Goal: Task Accomplishment & Management: Complete application form

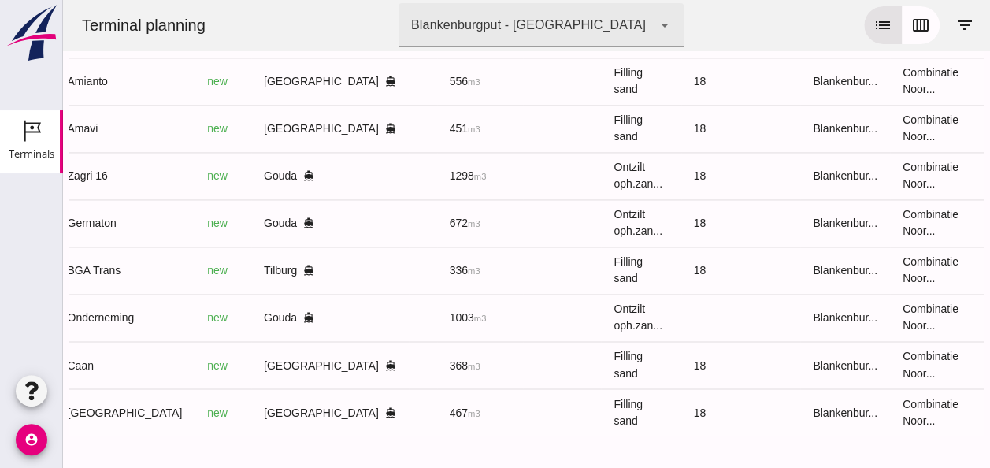
scroll to position [0, 412]
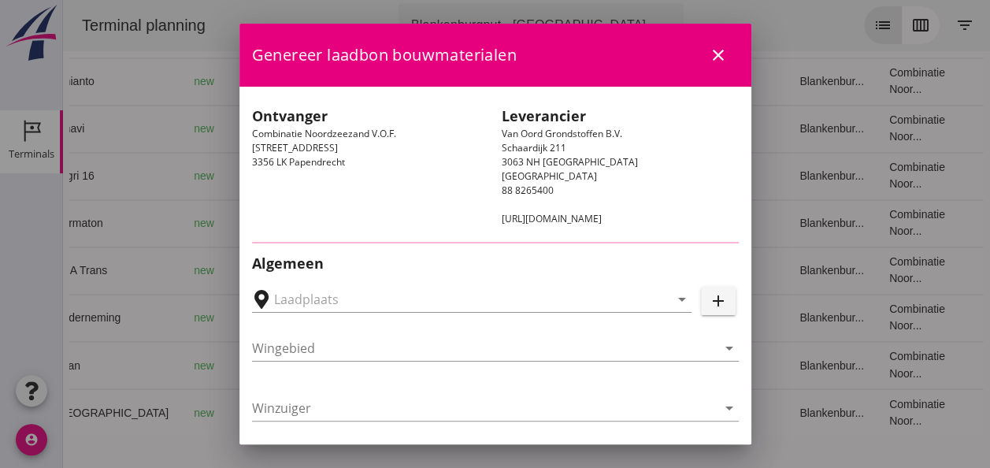
type input "[GEOGRAPHIC_DATA], [GEOGRAPHIC_DATA]"
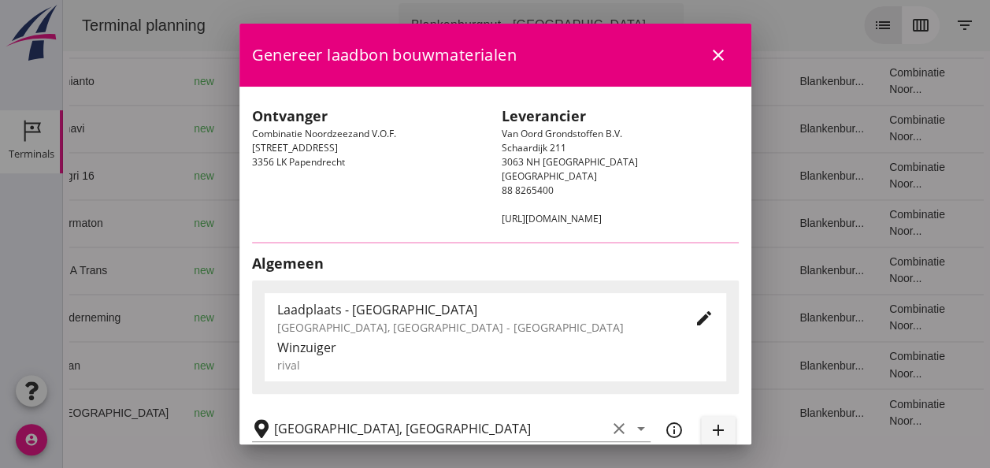
type input "Caan"
type input "[PERSON_NAME]"
type input "368"
type input "Ophoogzand (6120)"
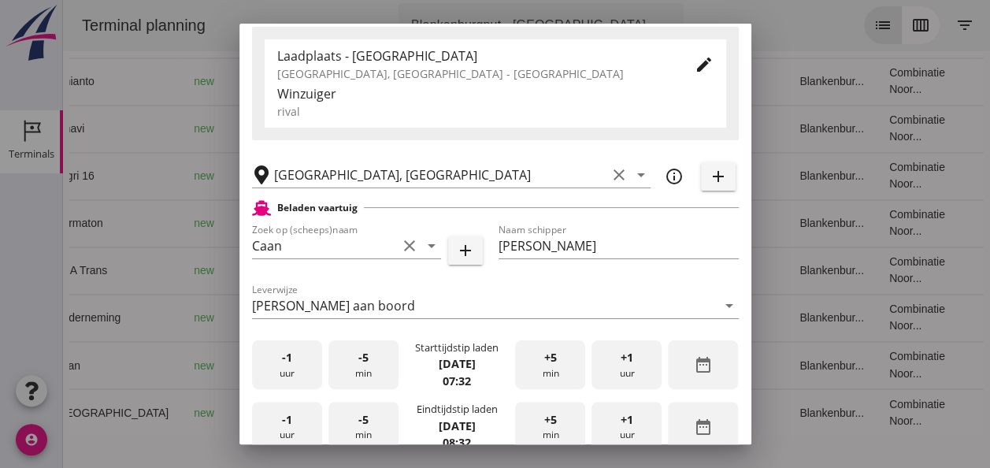
scroll to position [236, 0]
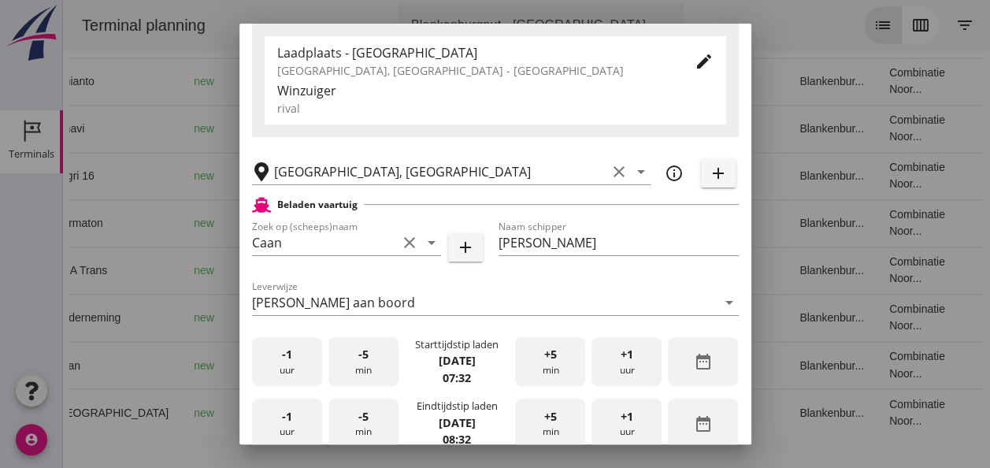
click at [359, 366] on div "-5 min" at bounding box center [363, 362] width 70 height 50
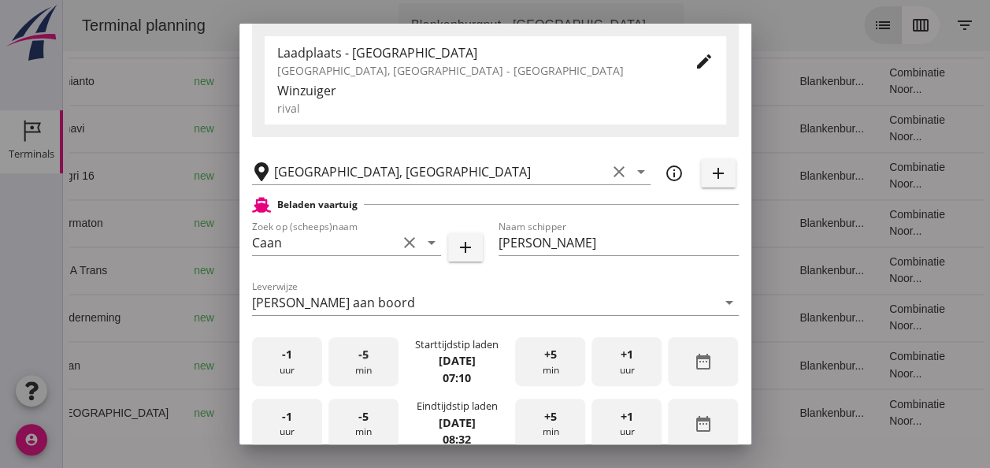
click at [360, 366] on div "-5 min" at bounding box center [363, 362] width 70 height 50
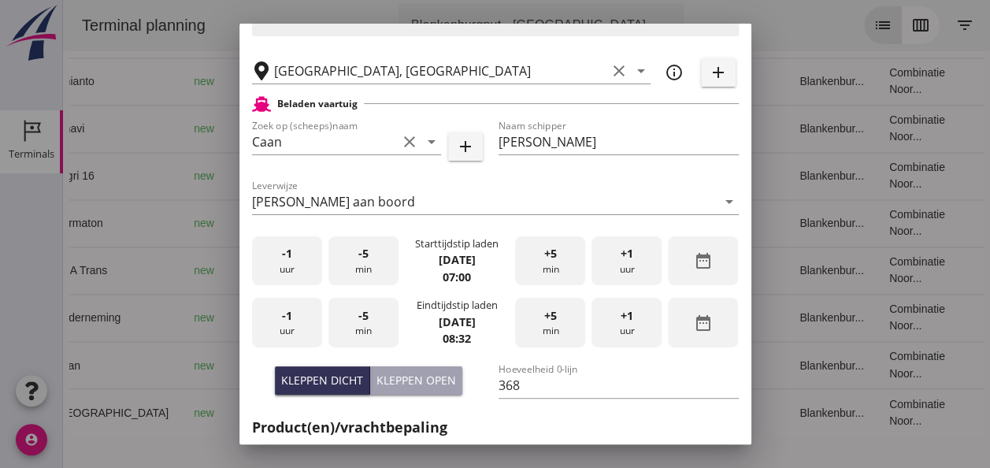
scroll to position [394, 0]
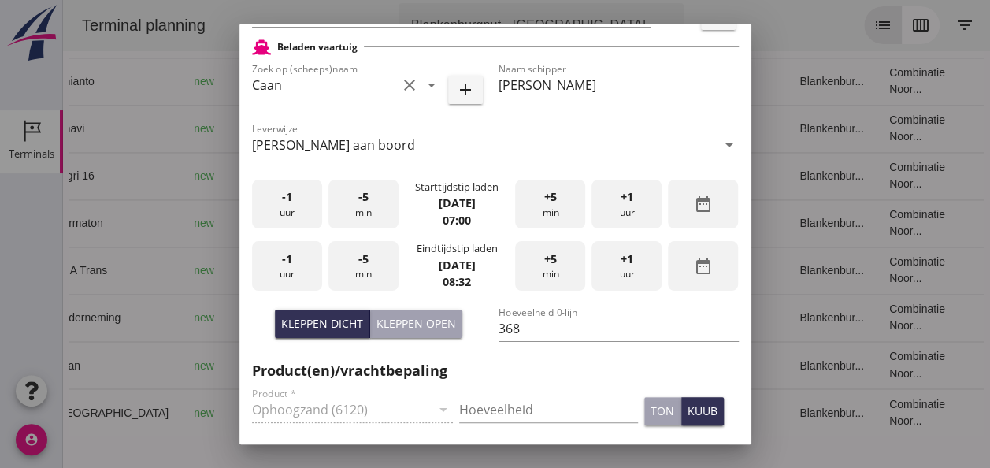
click at [294, 271] on div "-1 uur" at bounding box center [287, 266] width 70 height 50
click at [373, 274] on div "-5 min" at bounding box center [363, 266] width 70 height 50
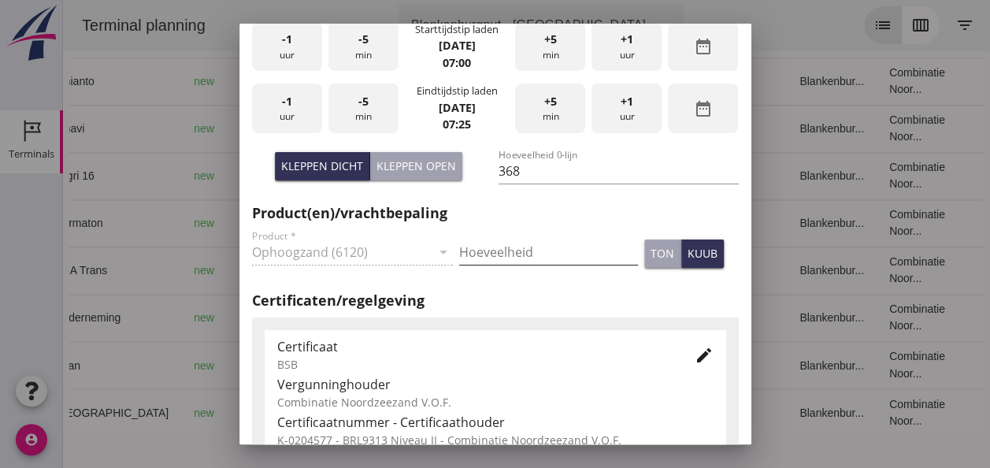
click at [496, 248] on input "Hoeveelheid" at bounding box center [548, 251] width 179 height 25
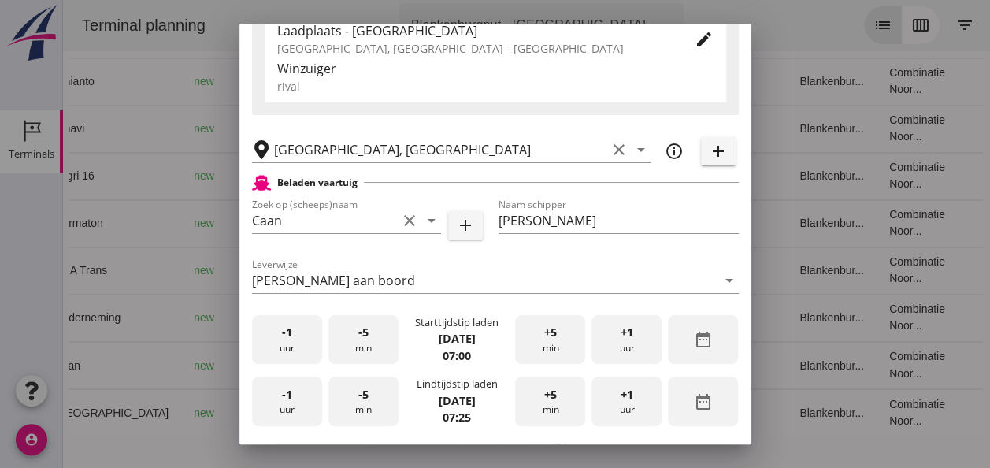
scroll to position [236, 0]
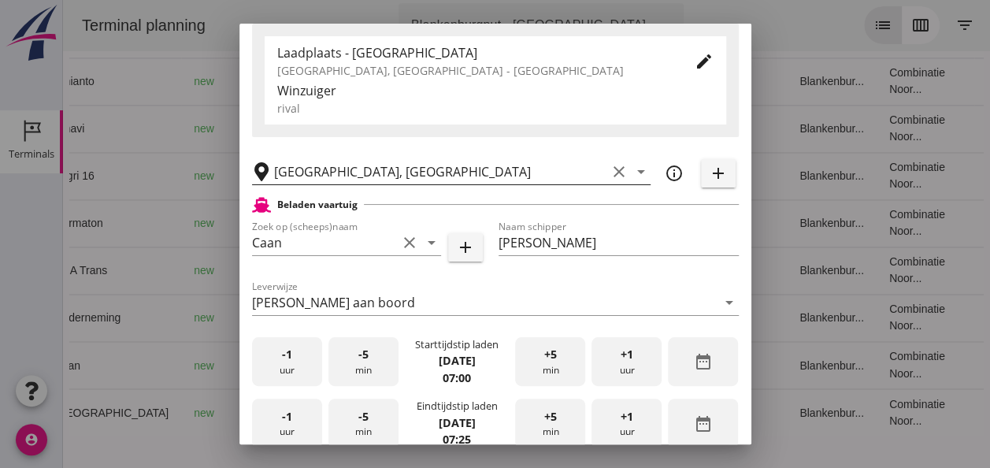
click at [609, 168] on icon "clear" at bounding box center [618, 171] width 19 height 19
type input "368"
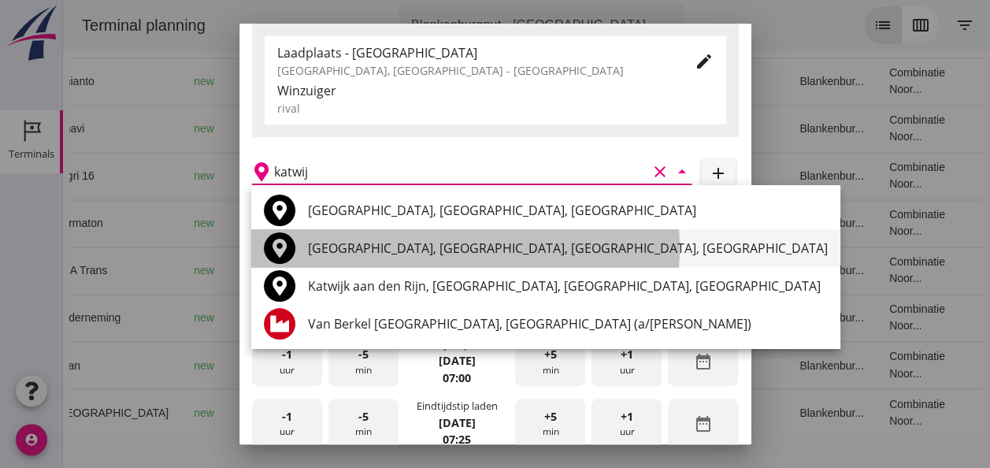
click at [363, 247] on div "[GEOGRAPHIC_DATA], [GEOGRAPHIC_DATA], [GEOGRAPHIC_DATA], [GEOGRAPHIC_DATA]" at bounding box center [568, 248] width 520 height 19
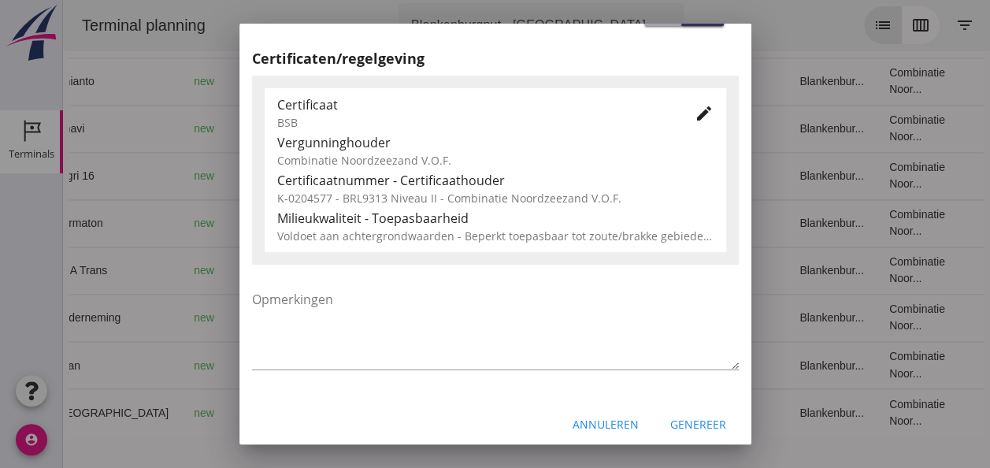
scroll to position [802, 0]
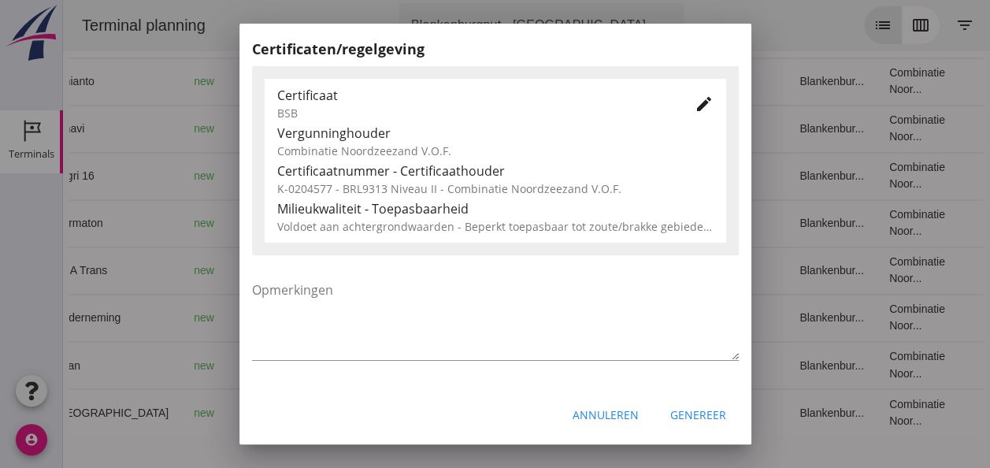
type input "[GEOGRAPHIC_DATA], [GEOGRAPHIC_DATA], [GEOGRAPHIC_DATA], [GEOGRAPHIC_DATA]"
click at [694, 417] on div "Genereer" at bounding box center [698, 414] width 56 height 17
